Goal: Information Seeking & Learning: Find specific fact

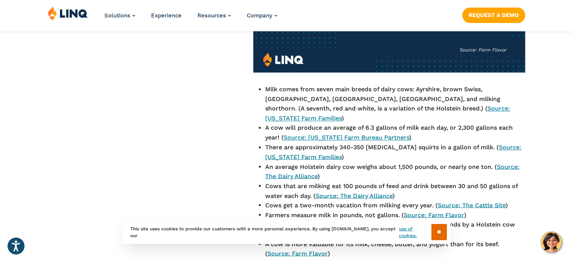
scroll to position [1279, 0]
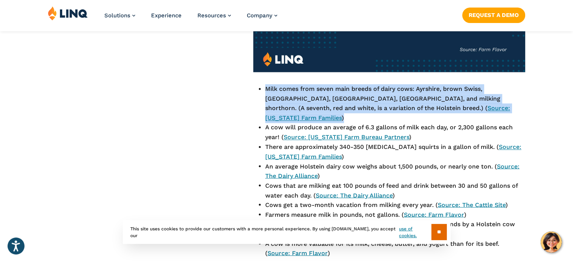
drag, startPoint x: 263, startPoint y: 69, endPoint x: 414, endPoint y: 90, distance: 152.9
click at [414, 90] on ul "Milk comes from seven main breeds of dairy cows: Ayrshire, brown Swiss, [GEOGRA…" at bounding box center [389, 171] width 272 height 174
copy li "Milk comes from seven main breeds of dairy cows: Ayrshire, brown Swiss, [GEOGRA…"
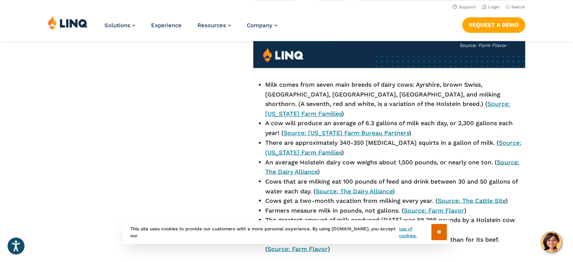
click at [228, 132] on aside "Skip to Section: What is World School Milk Day? How do schools celebrate World …" at bounding box center [143, 133] width 191 height 2234
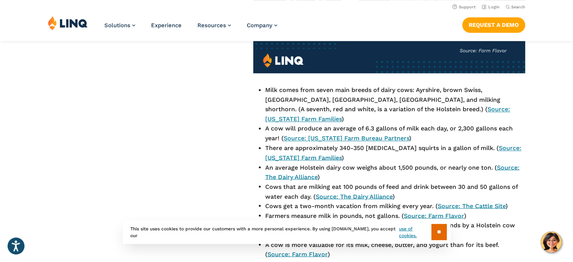
scroll to position [1277, 0]
drag, startPoint x: 262, startPoint y: 99, endPoint x: 401, endPoint y: 111, distance: 139.2
click at [401, 111] on ul "Milk comes from seven main breeds of dairy cows: Ayrshire, brown Swiss, [GEOGRA…" at bounding box center [389, 173] width 272 height 174
copy li "A cow will produce an average of 6.3 gallons of milk each day, or 2,300 gallons…"
click at [229, 144] on aside "Skip to Section: What is World School Milk Day? How do schools celebrate World …" at bounding box center [143, 138] width 191 height 2234
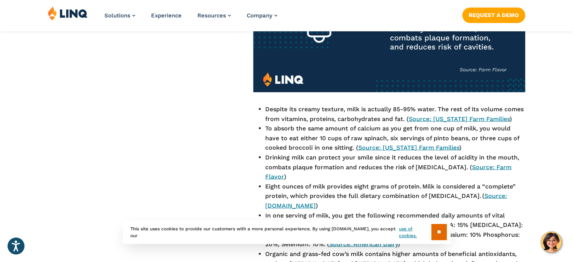
scroll to position [1616, 0]
drag, startPoint x: 264, startPoint y: 76, endPoint x: 506, endPoint y: 90, distance: 243.1
click at [506, 104] on ul "Despite its creamy texture, milk is actually 85-95% water. The rest of its volu…" at bounding box center [389, 205] width 272 height 202
copy li "Despite its creamy texture, milk is actually 85-95% water. The rest of its volu…"
click at [436, 115] on link "Source: [US_STATE] Farm Families" at bounding box center [459, 118] width 101 height 7
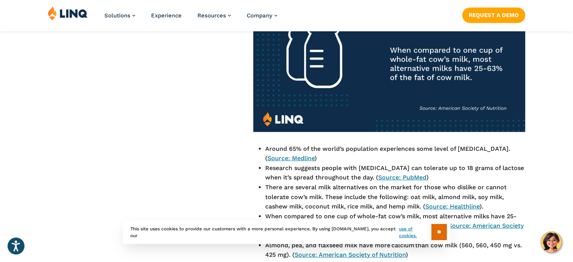
scroll to position [2143, 0]
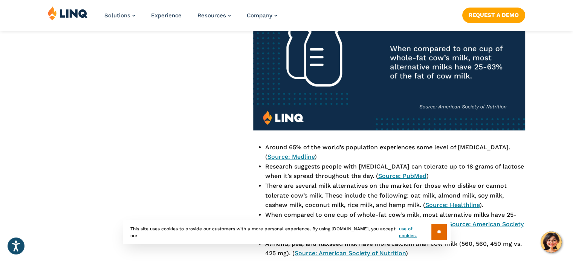
drag, startPoint x: 261, startPoint y: 98, endPoint x: 324, endPoint y: 109, distance: 64.0
click at [324, 142] on li "Around 65% of the world’s population experiences some level of [MEDICAL_DATA]. …" at bounding box center [395, 151] width 260 height 19
copy li "Around 65% of the world’s population experiences some level of [MEDICAL_DATA]. …"
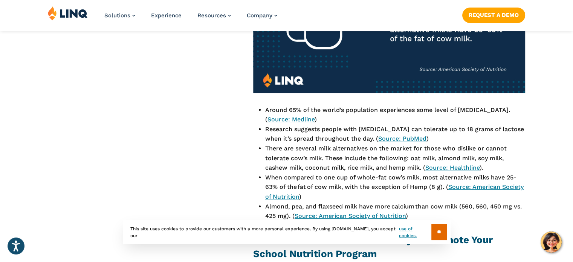
scroll to position [2181, 0]
